Goal: Find specific page/section: Find specific page/section

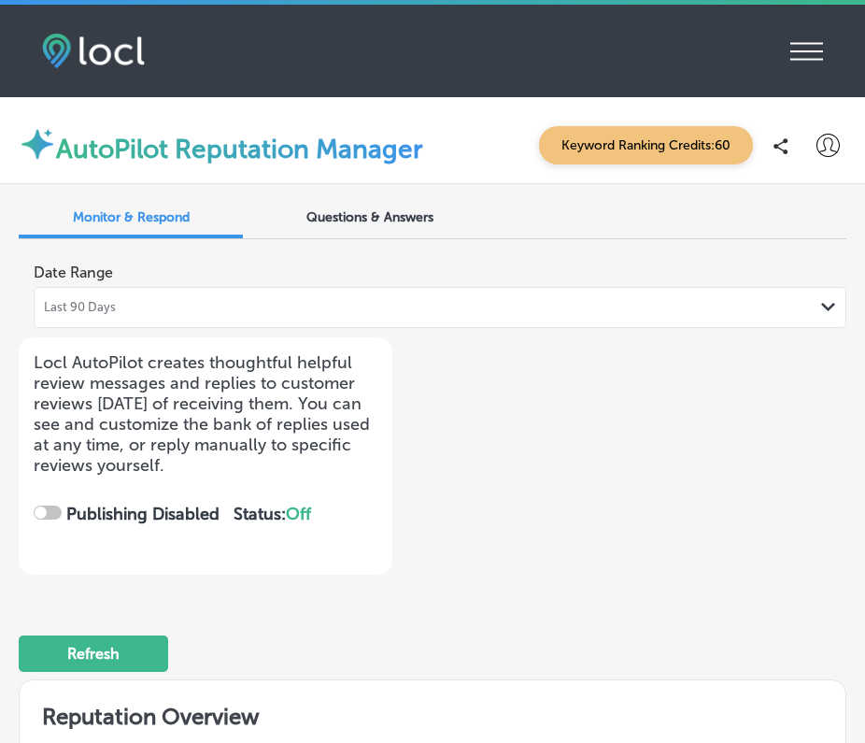
checkbox input "true"
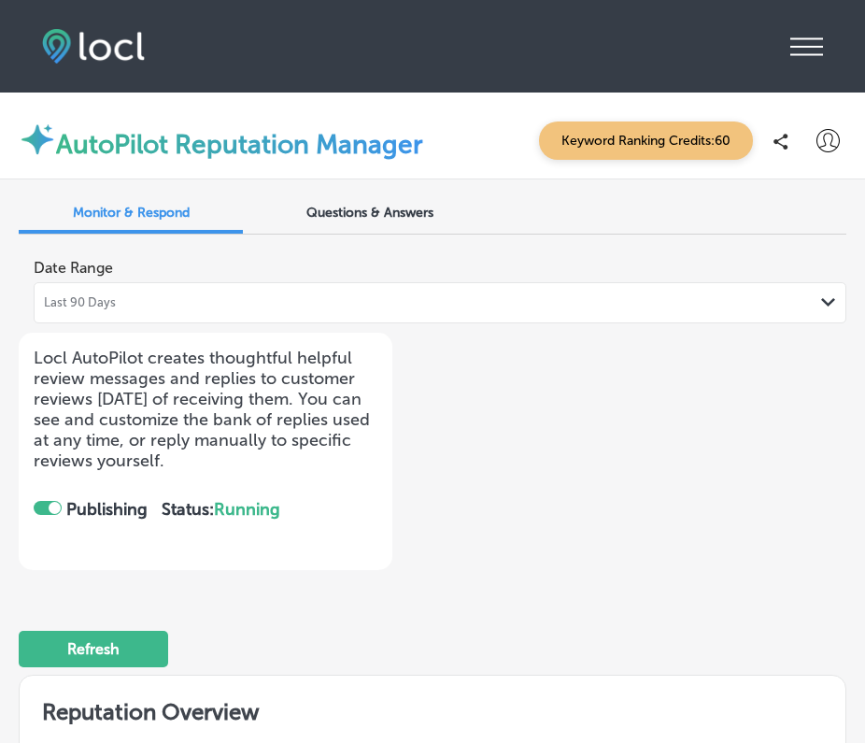
scroll to position [12, 0]
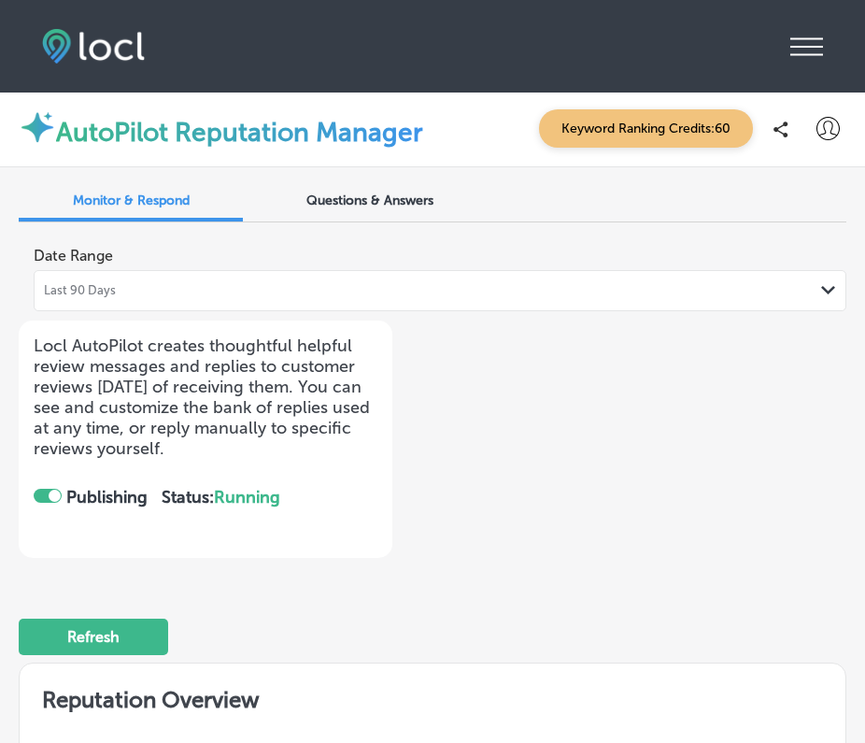
click at [792, 38] on icon at bounding box center [806, 47] width 33 height 18
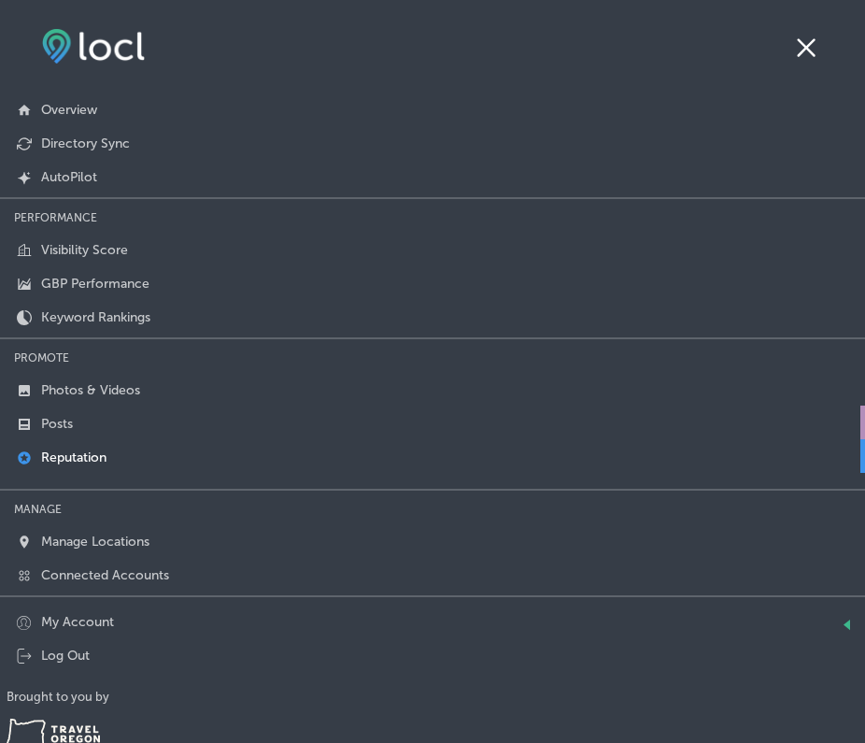
click at [60, 421] on p "Posts" at bounding box center [57, 424] width 32 height 16
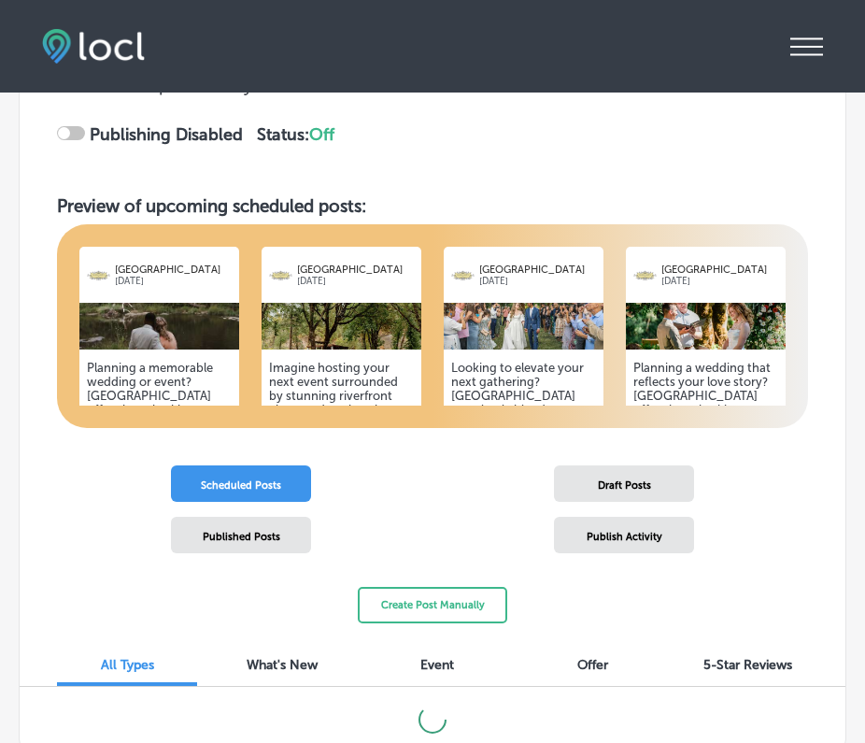
scroll to position [284, 0]
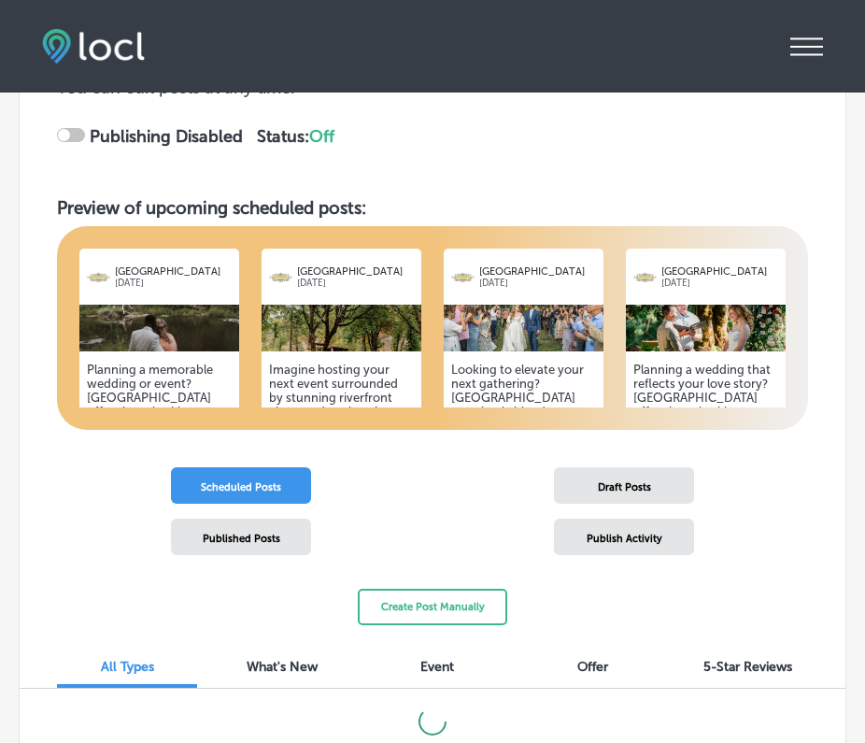
click at [378, 321] on img at bounding box center [342, 328] width 160 height 47
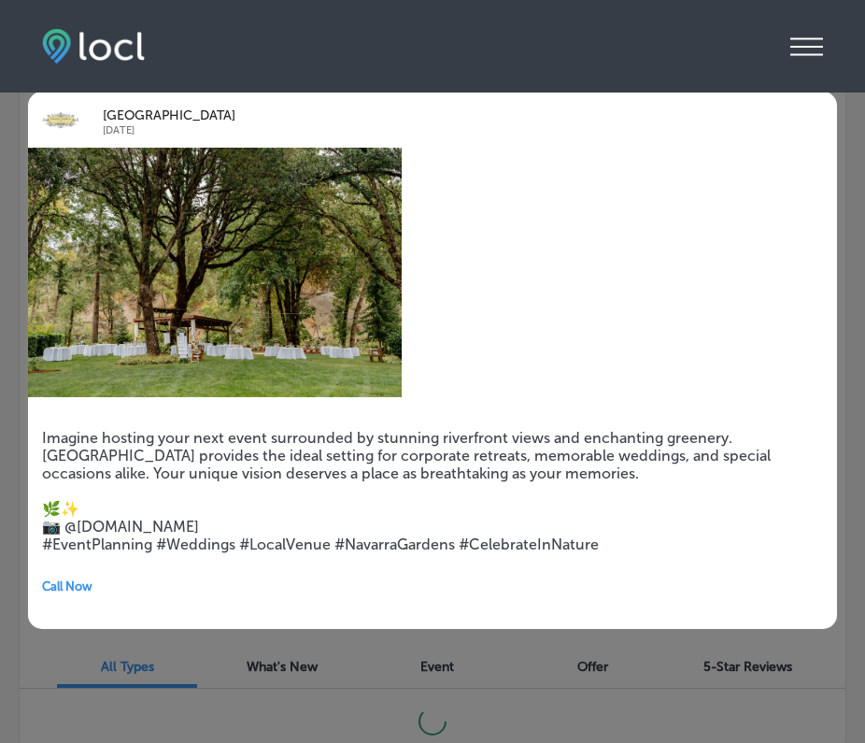
checkbox input "true"
click at [333, 654] on div "[GEOGRAPHIC_DATA] [DATE] Imagine hosting your next event surrounded by stunning…" at bounding box center [432, 360] width 865 height 593
click at [858, 117] on div "[GEOGRAPHIC_DATA] [DATE] Imagine hosting your next event surrounded by stunning…" at bounding box center [432, 360] width 865 height 593
click at [7, 97] on div "[GEOGRAPHIC_DATA] [DATE] Imagine hosting your next event surrounded by stunning…" at bounding box center [432, 360] width 865 height 593
